Goal: Task Accomplishment & Management: Use online tool/utility

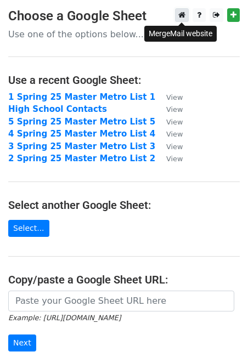
click at [182, 13] on icon at bounding box center [181, 15] width 7 height 8
